Goal: Find specific page/section: Find specific page/section

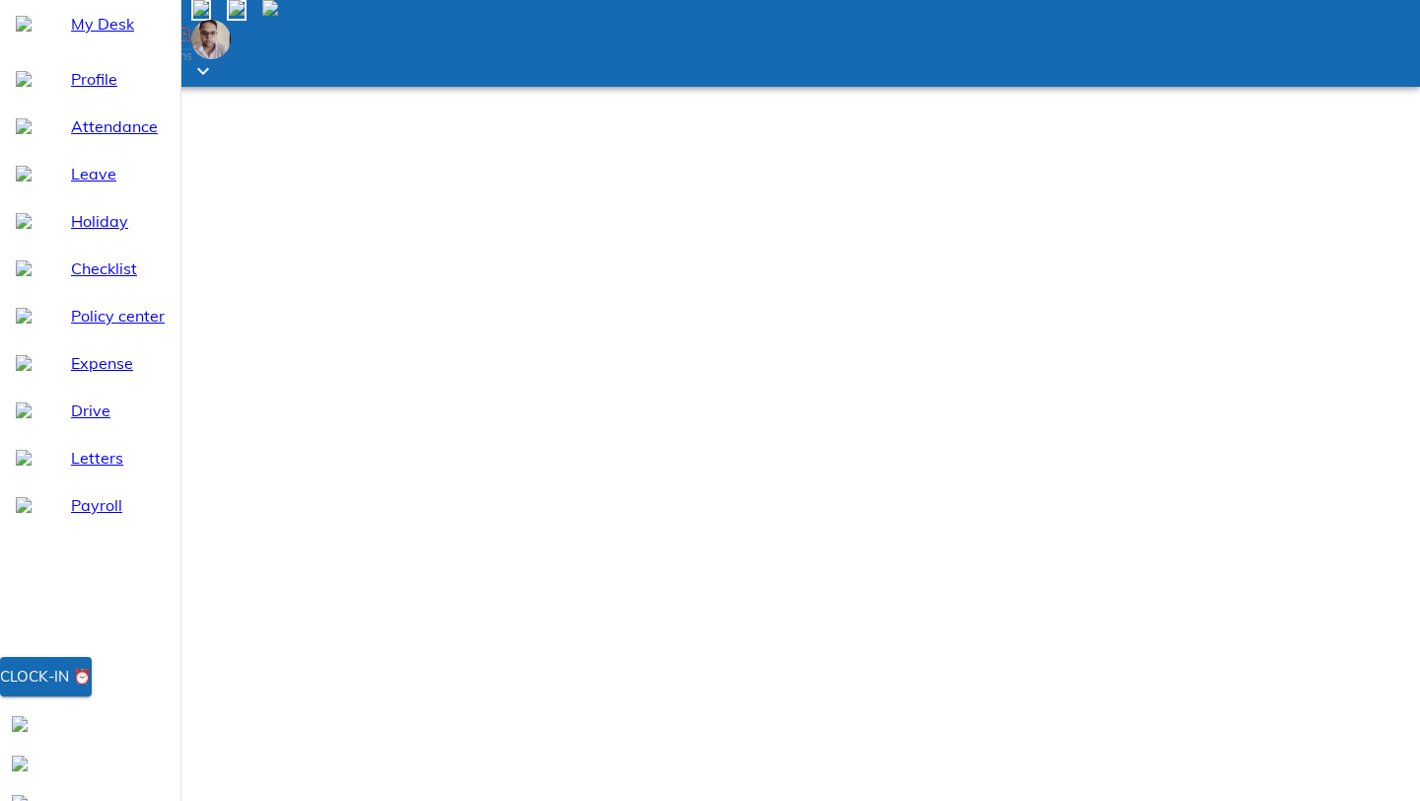
type input "pra"
